Goal: Find specific page/section: Find specific page/section

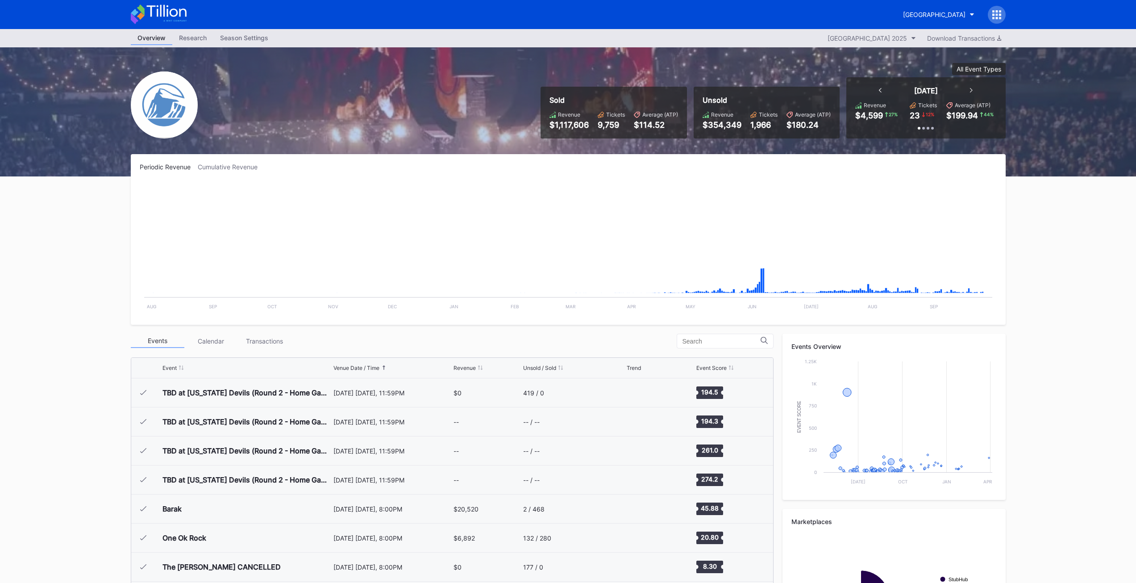
scroll to position [1393, 0]
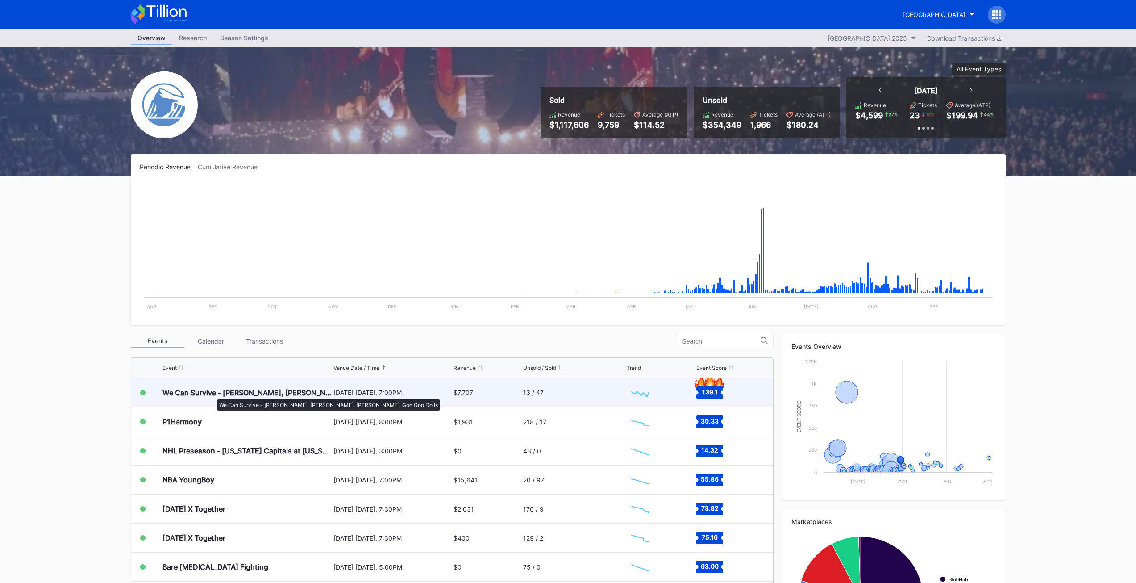
click at [212, 395] on div "We Can Survive - [PERSON_NAME], [PERSON_NAME], [PERSON_NAME], Goo Goo Dolls" at bounding box center [246, 392] width 169 height 9
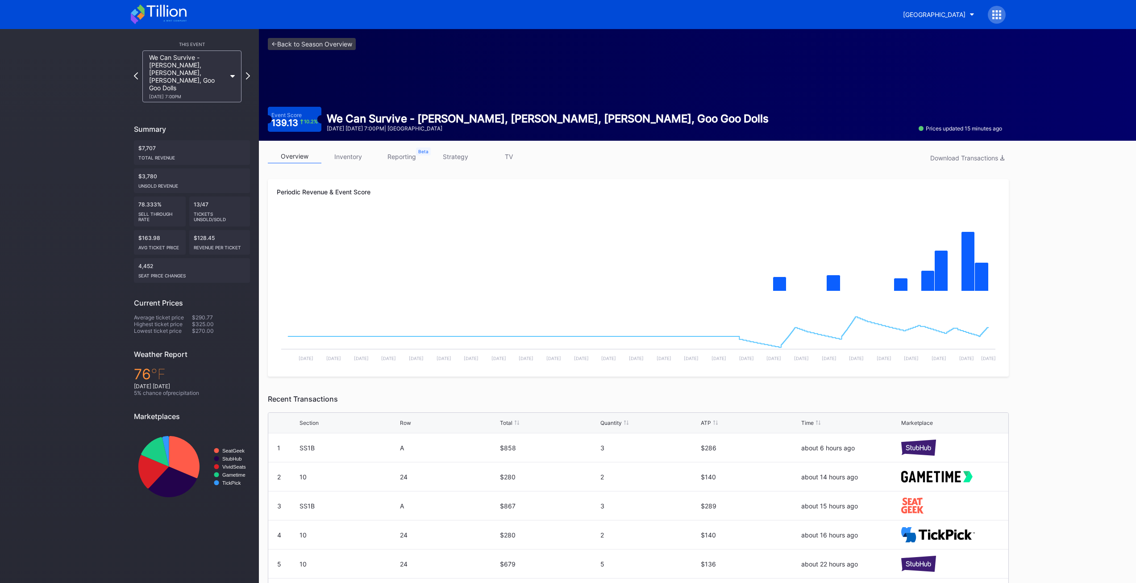
click at [350, 160] on link "inventory" at bounding box center [348, 157] width 54 height 14
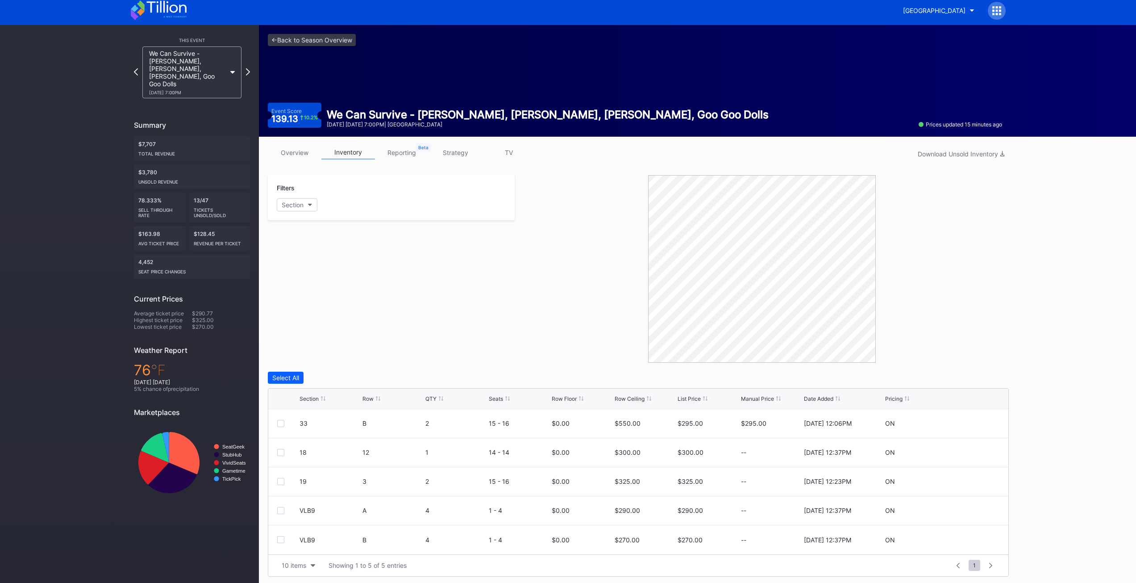
scroll to position [7, 0]
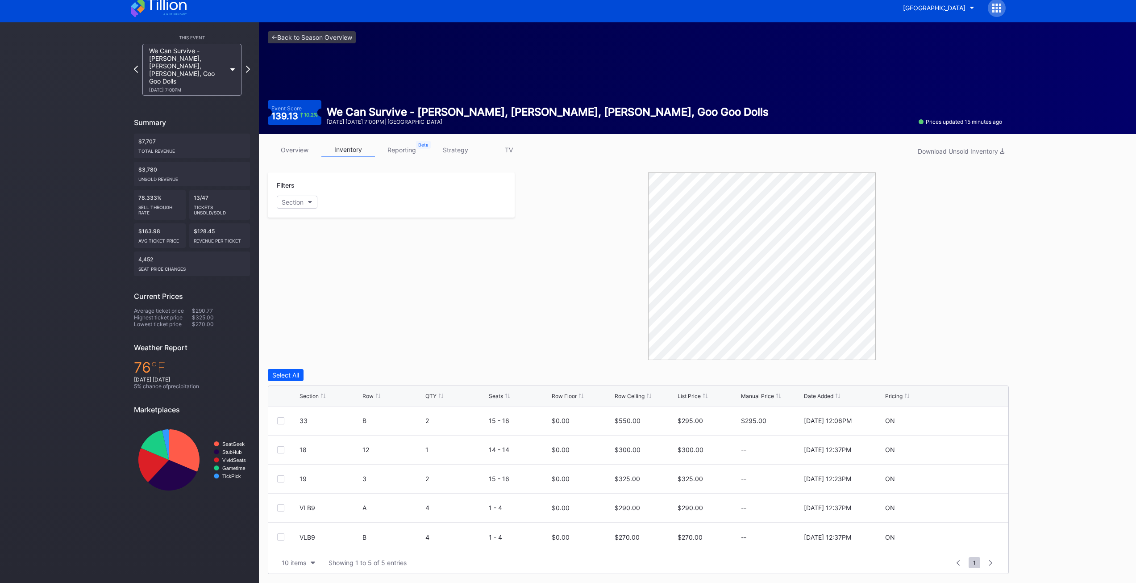
click at [347, 288] on div "Filters Section" at bounding box center [391, 265] width 247 height 187
